Goal: Information Seeking & Learning: Learn about a topic

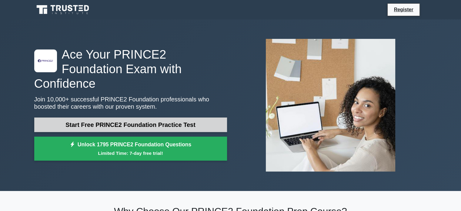
click at [95, 118] on link "Start Free PRINCE2 Foundation Practice Test" at bounding box center [130, 124] width 193 height 15
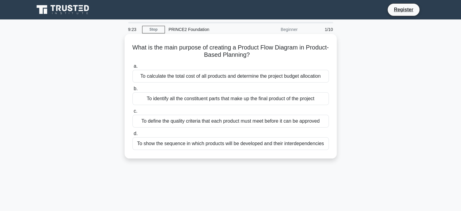
click at [155, 148] on div "To show the sequence in which products will be developed and their interdepende…" at bounding box center [230, 143] width 196 height 13
click at [132, 135] on input "d. To show the sequence in which products will be developed and their interdepe…" at bounding box center [132, 133] width 0 height 4
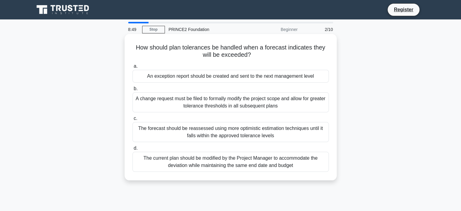
click at [230, 162] on div "The current plan should be modified by the Project Manager to accommodate the d…" at bounding box center [230, 161] width 196 height 20
click at [132, 150] on input "d. The current plan should be modified by the Project Manager to accommodate th…" at bounding box center [132, 148] width 0 height 4
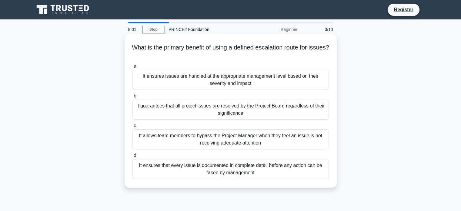
click at [222, 173] on div "It ensures that every issue is documented in complete detail before any action …" at bounding box center [230, 169] width 196 height 20
click at [132, 157] on input "d. It ensures that every issue is documented in complete detail before any acti…" at bounding box center [132, 155] width 0 height 4
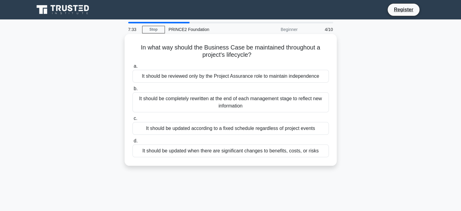
click at [175, 152] on div "It should be updated when there are significant changes to benefits, costs, or …" at bounding box center [230, 150] width 196 height 13
click at [132, 143] on input "d. It should be updated when there are significant changes to benefits, costs, …" at bounding box center [132, 141] width 0 height 4
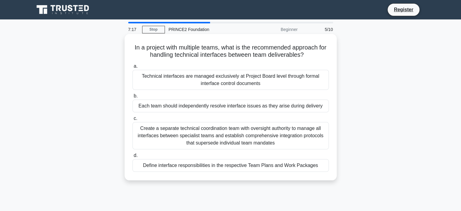
click at [194, 166] on div "Define interface responsibilities in the respective Team Plans and Work Packages" at bounding box center [230, 165] width 196 height 13
click at [132, 157] on input "d. Define interface responsibilities in the respective Team Plans and Work Pack…" at bounding box center [132, 155] width 0 height 4
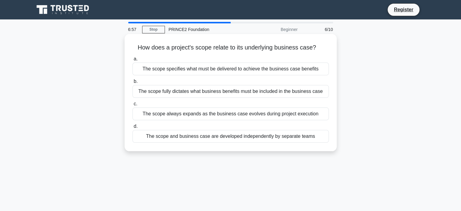
click at [216, 70] on div "The scope specifies what must be delivered to achieve the business case benefits" at bounding box center [230, 68] width 196 height 13
click at [132, 61] on input "a. The scope specifies what must be delivered to achieve the business case bene…" at bounding box center [132, 59] width 0 height 4
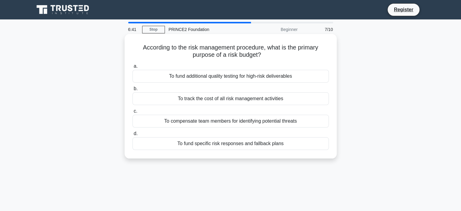
click at [197, 141] on div "To fund specific risk responses and fallback plans" at bounding box center [230, 143] width 196 height 13
click at [132, 135] on input "d. To fund specific risk responses and fallback plans" at bounding box center [132, 133] width 0 height 4
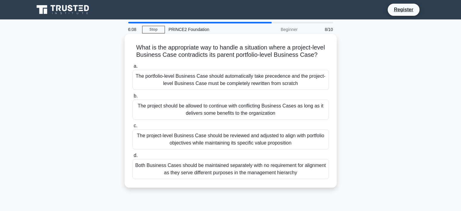
click at [175, 140] on div "The project-level Business Case should be reviewed and adjusted to align with p…" at bounding box center [230, 139] width 196 height 20
click at [132, 128] on input "c. The project-level Business Case should be reviewed and adjusted to align wit…" at bounding box center [132, 126] width 0 height 4
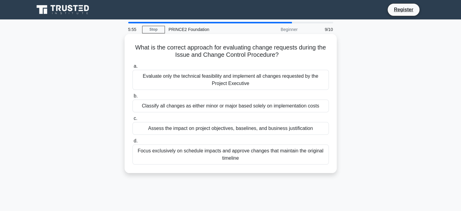
click at [178, 129] on div "Assess the impact on project objectives, baselines, and business justification" at bounding box center [230, 128] width 196 height 13
click at [132, 120] on input "c. Assess the impact on project objectives, baselines, and business justificati…" at bounding box center [132, 118] width 0 height 4
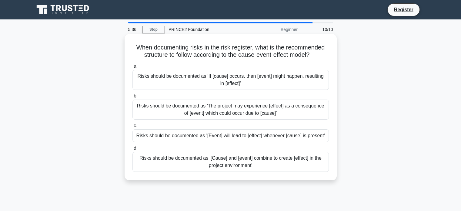
click at [158, 82] on div "Risks should be documented as 'If [cause] occurs, then [event] might happen, re…" at bounding box center [230, 80] width 196 height 20
click at [132, 68] on input "a. Risks should be documented as 'If [cause] occurs, then [event] might happen,…" at bounding box center [132, 66] width 0 height 4
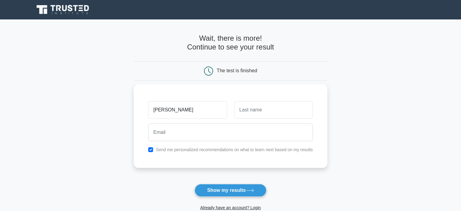
type input "[PERSON_NAME]"
click at [252, 111] on input "text" at bounding box center [273, 110] width 78 height 18
type input "Pendes"
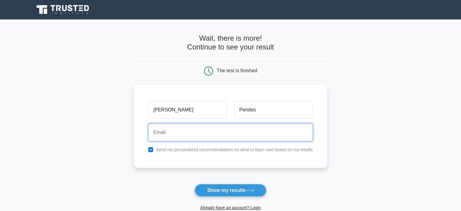
click at [222, 133] on input "email" at bounding box center [230, 132] width 165 height 18
drag, startPoint x: 222, startPoint y: 133, endPoint x: 198, endPoint y: 164, distance: 39.5
click at [198, 164] on div "[PERSON_NAME] Send me personalized recommendations on what to learn next based …" at bounding box center [231, 126] width 194 height 84
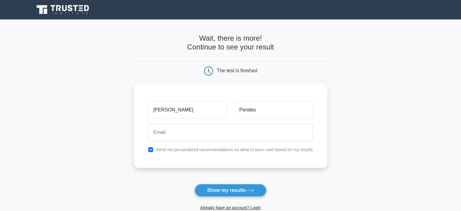
click at [156, 164] on div "[PERSON_NAME] Send me personalized recommendations on what to learn next based …" at bounding box center [231, 126] width 194 height 84
click at [148, 146] on div "Send me personalized recommendations on what to learn next based on my results" at bounding box center [231, 149] width 172 height 7
click at [151, 149] on input "checkbox" at bounding box center [150, 149] width 5 height 5
checkbox input "false"
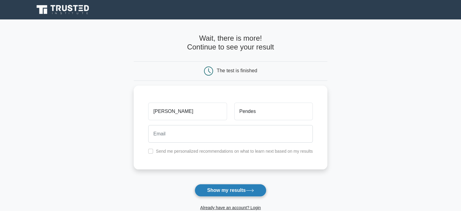
click at [223, 194] on button "Show my results" at bounding box center [231, 190] width 72 height 13
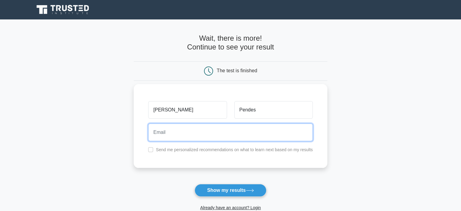
click at [183, 137] on input "email" at bounding box center [230, 132] width 165 height 18
type input "pendes.ivan@ch.sika.com"
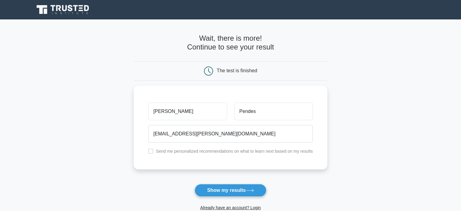
click at [185, 174] on form "Wait, there is more! Continue to see your result The test is finished Ivan Pend…" at bounding box center [231, 128] width 194 height 189
click at [219, 186] on button "Show my results" at bounding box center [231, 190] width 72 height 13
